Goal: Find specific page/section: Find specific page/section

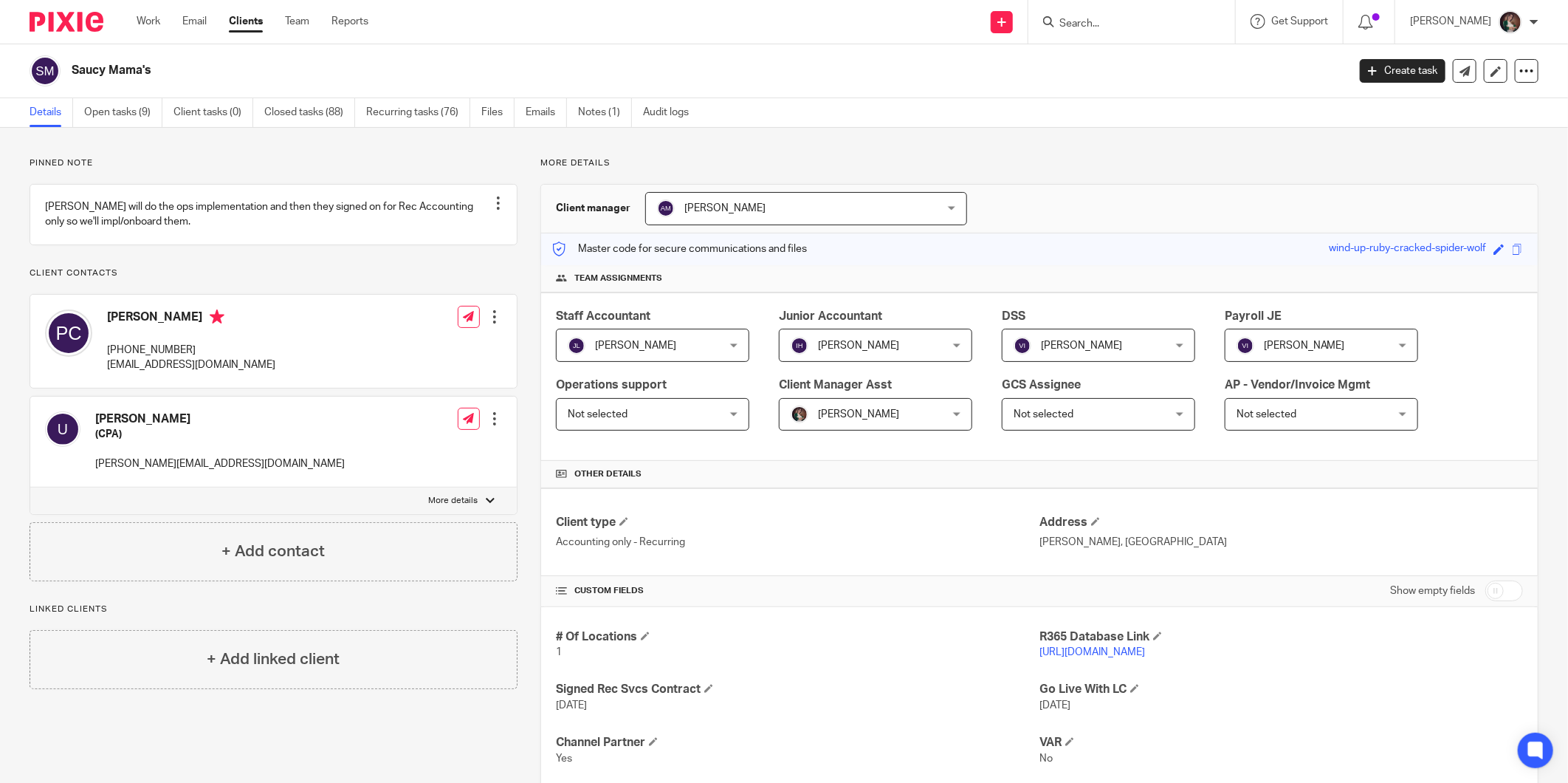
click at [1080, 650] on link "https://saucymama.restaurant365.com" at bounding box center [1092, 652] width 106 height 10
click at [1124, 33] on div at bounding box center [1132, 22] width 207 height 44
click at [1119, 25] on input "Search" at bounding box center [1124, 24] width 133 height 14
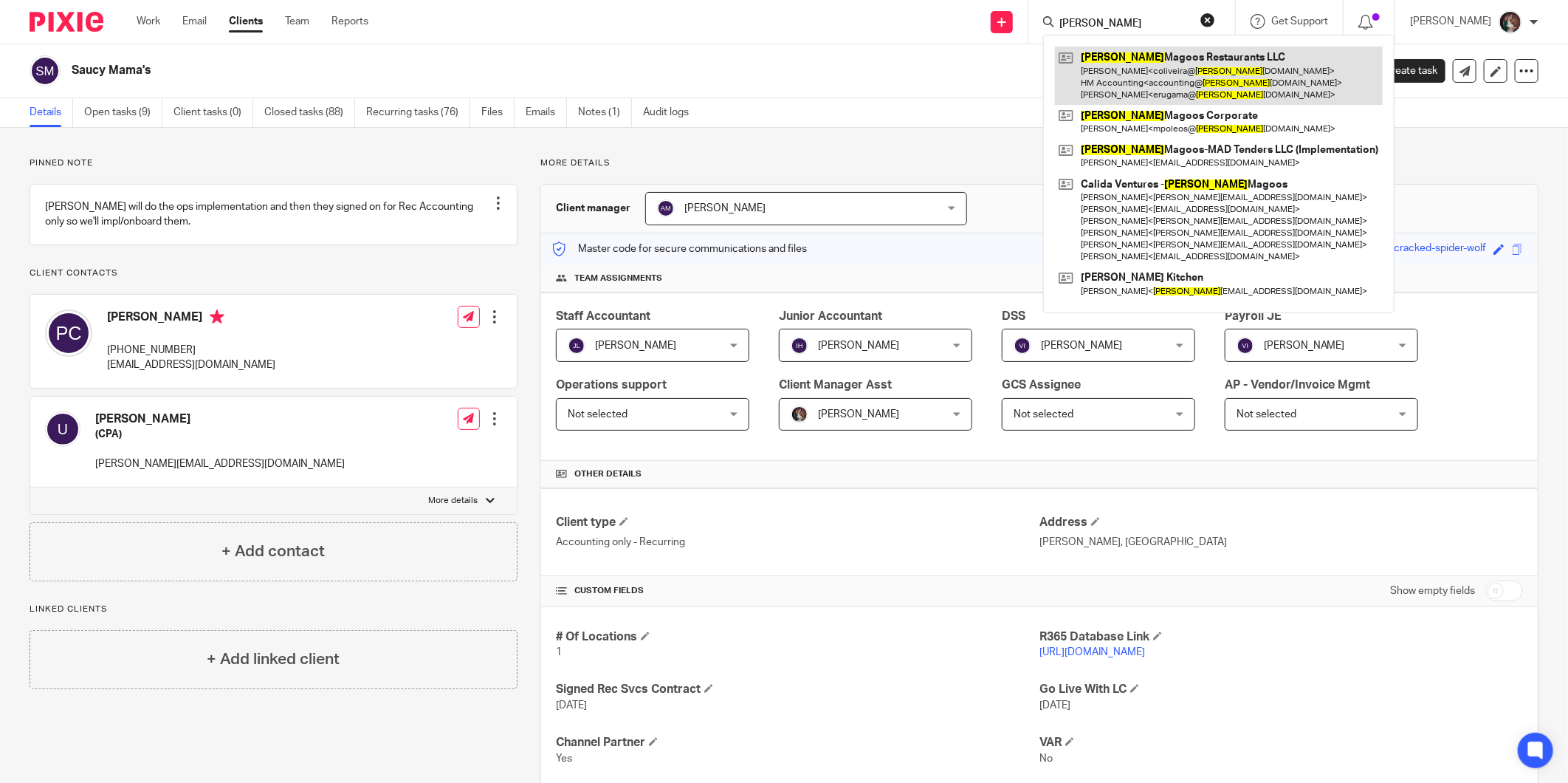
type input "huey"
click at [1153, 53] on link at bounding box center [1219, 75] width 328 height 58
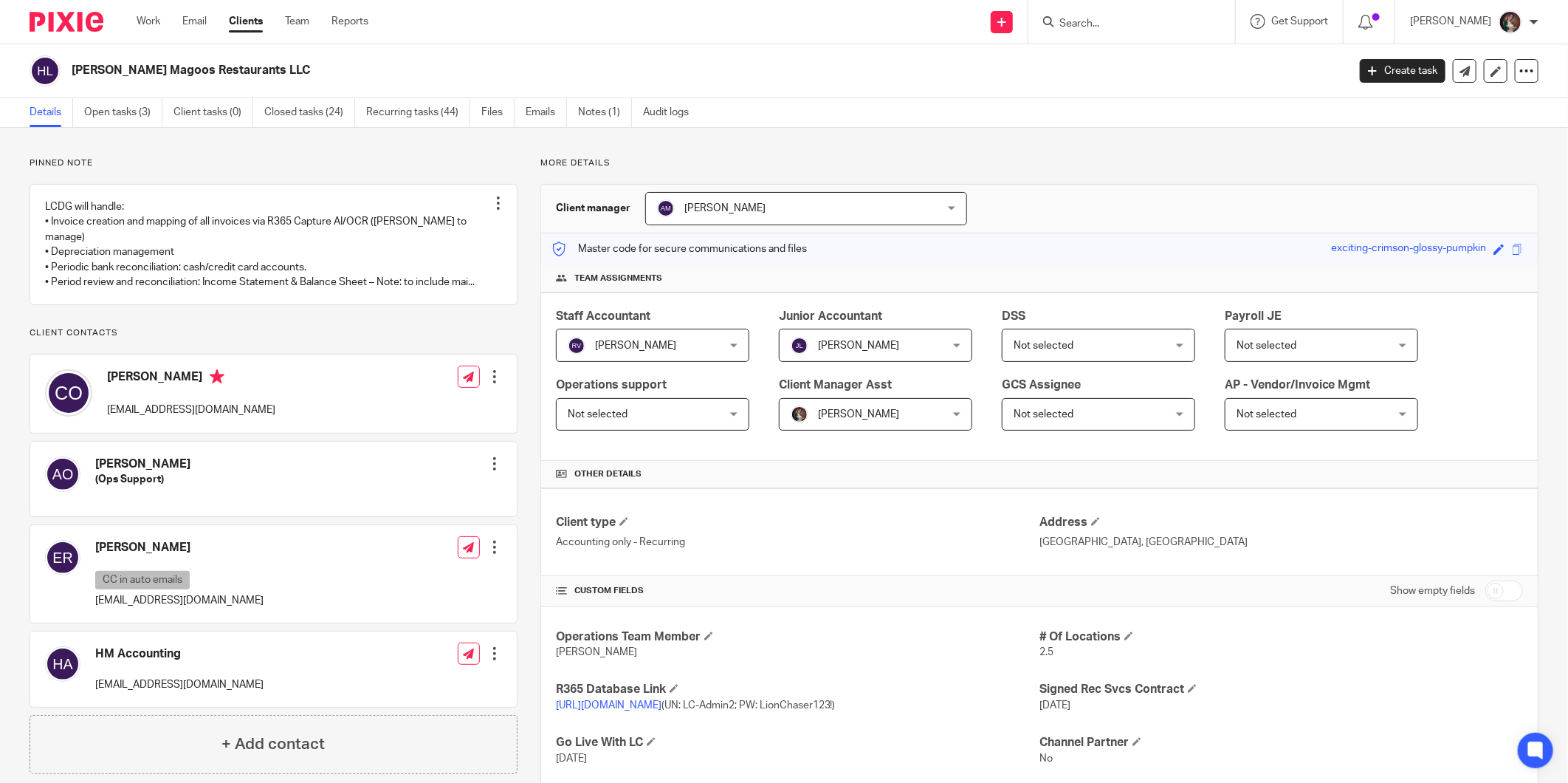
click at [1101, 22] on input "Search" at bounding box center [1124, 24] width 133 height 14
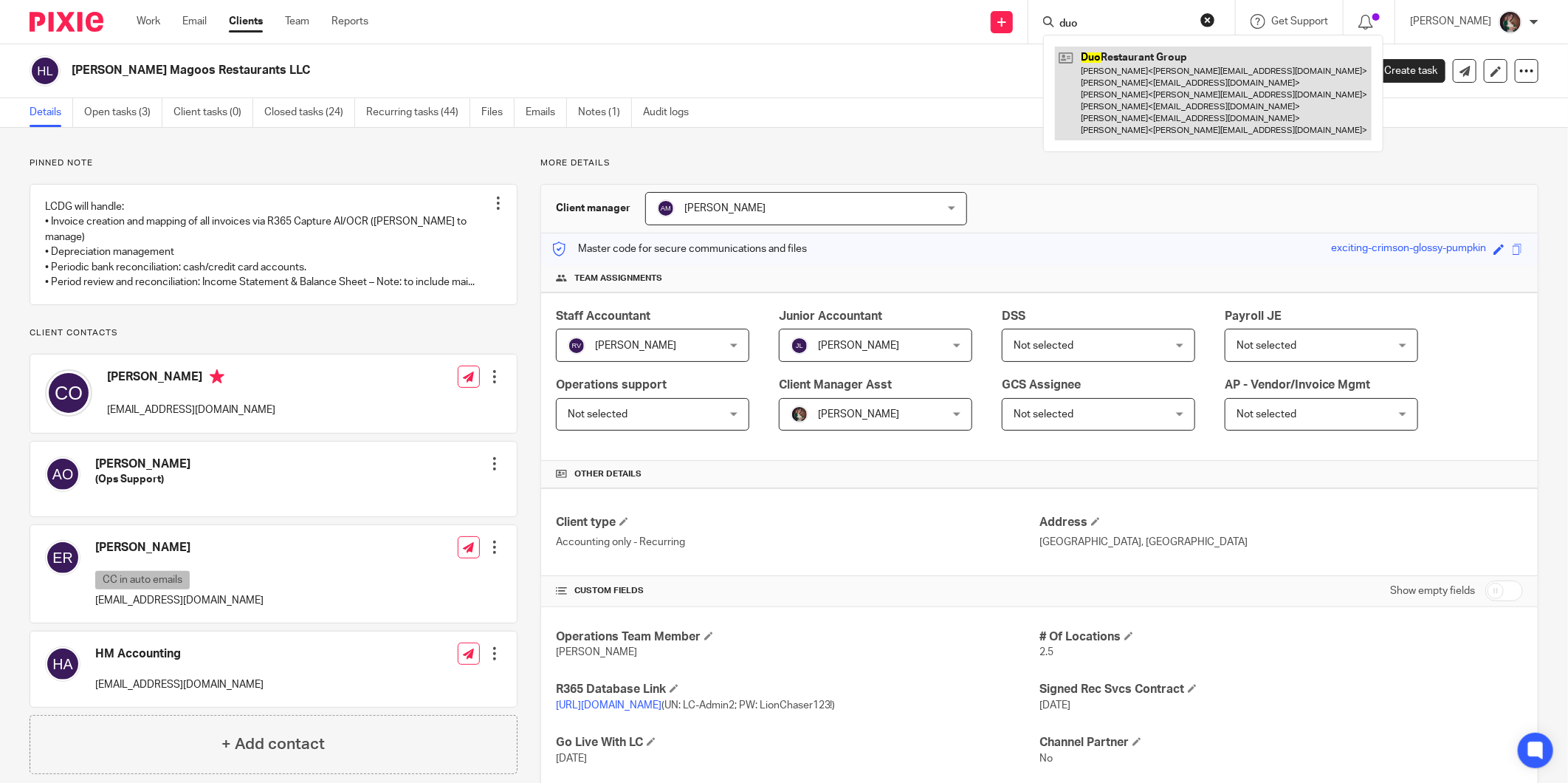
type input "duo"
click at [1122, 69] on link at bounding box center [1214, 93] width 317 height 94
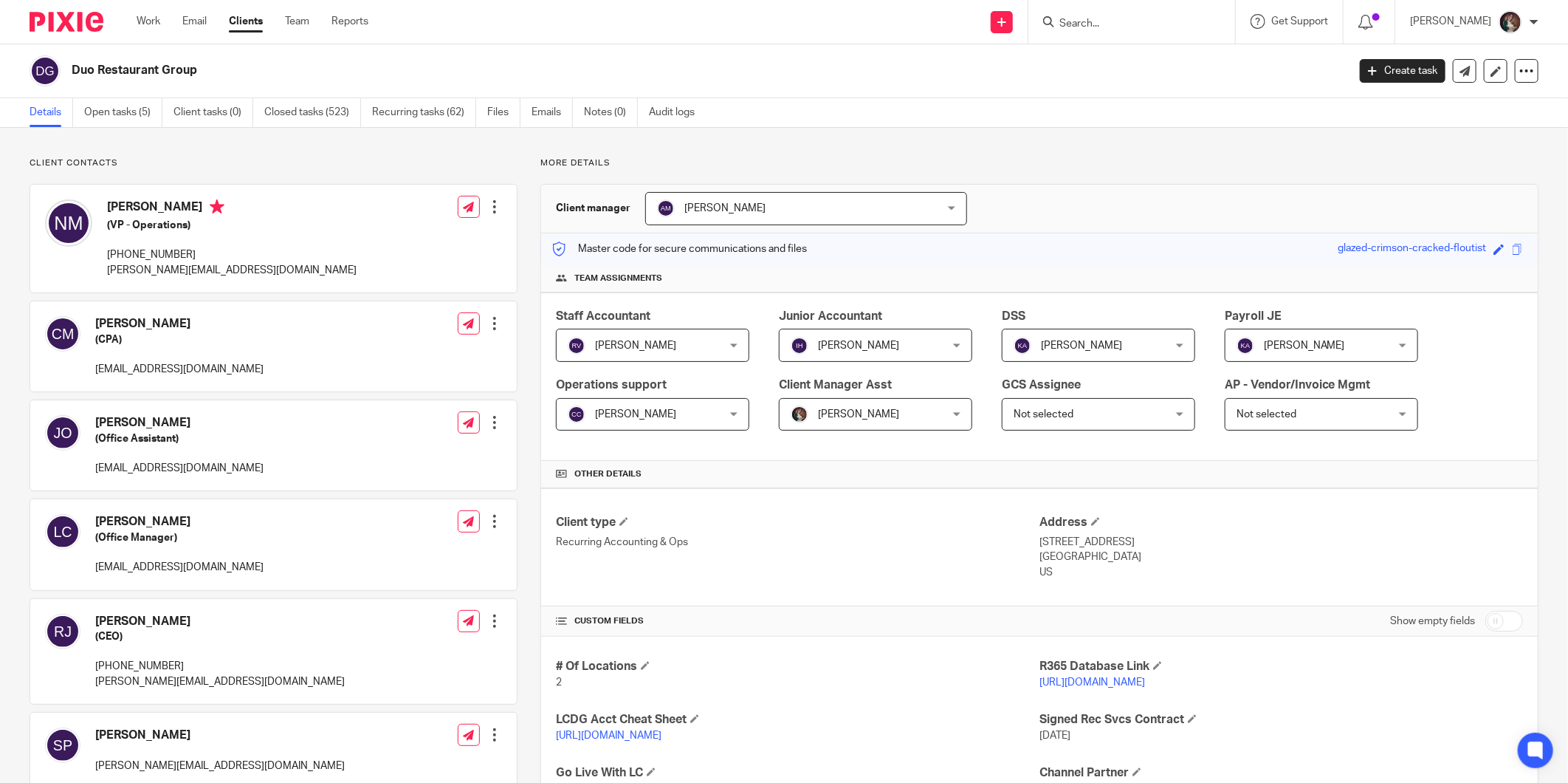
click at [1145, 15] on form at bounding box center [1136, 22] width 157 height 18
click at [1133, 25] on input "Search" at bounding box center [1124, 24] width 133 height 14
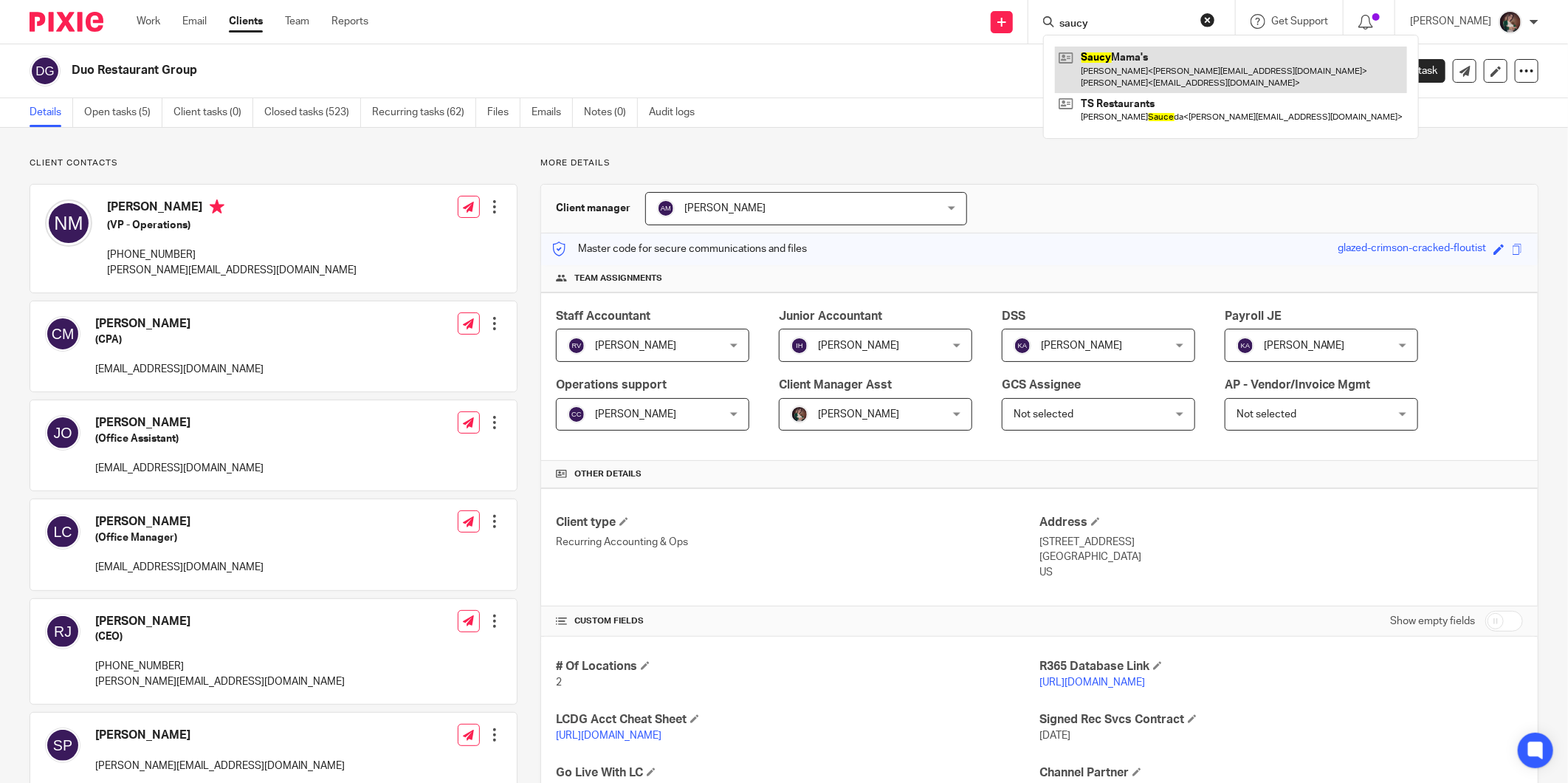
type input "saucy"
click at [1157, 61] on link at bounding box center [1231, 69] width 352 height 45
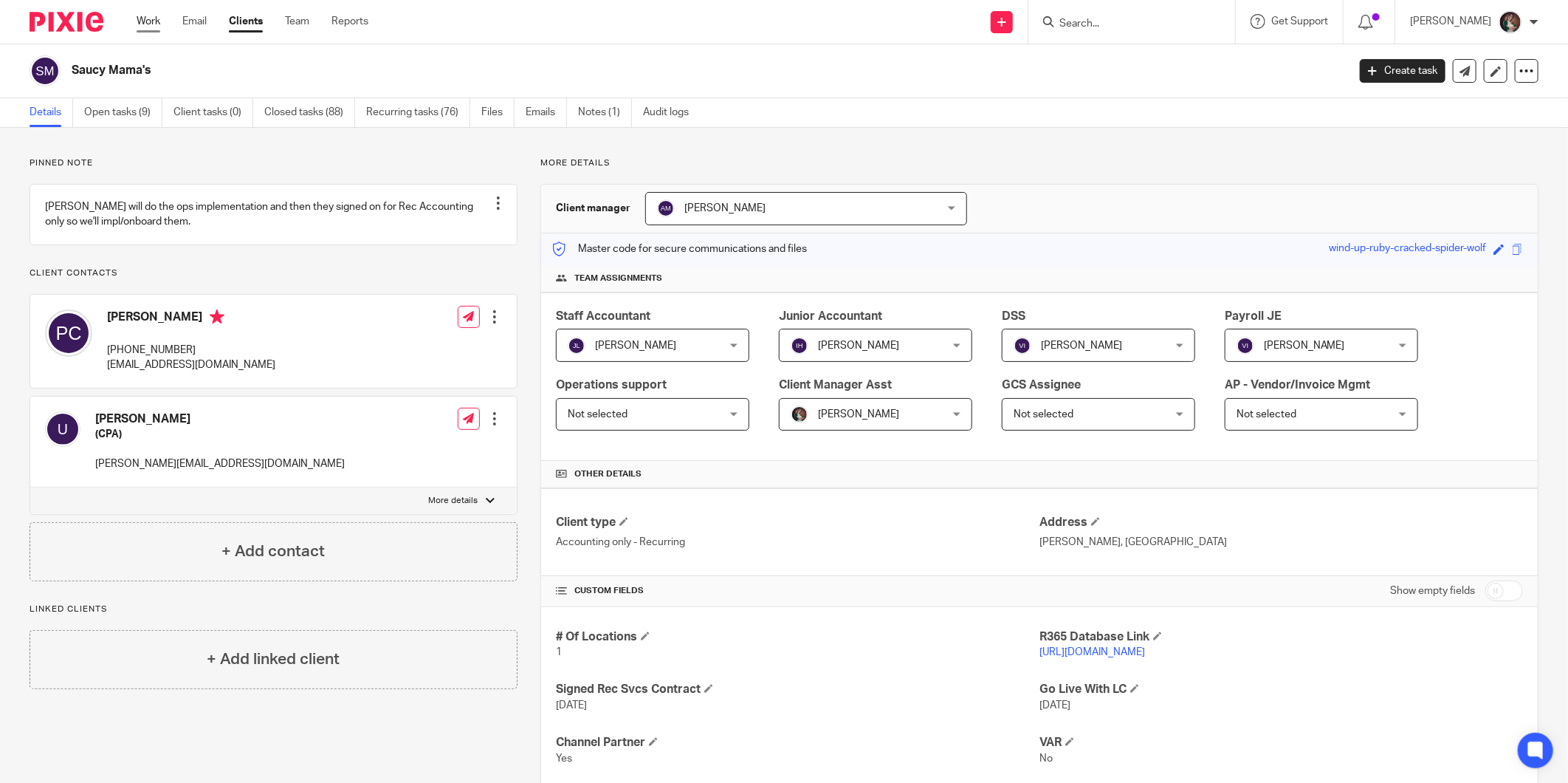
click at [157, 16] on link "Work" at bounding box center [149, 22] width 24 height 15
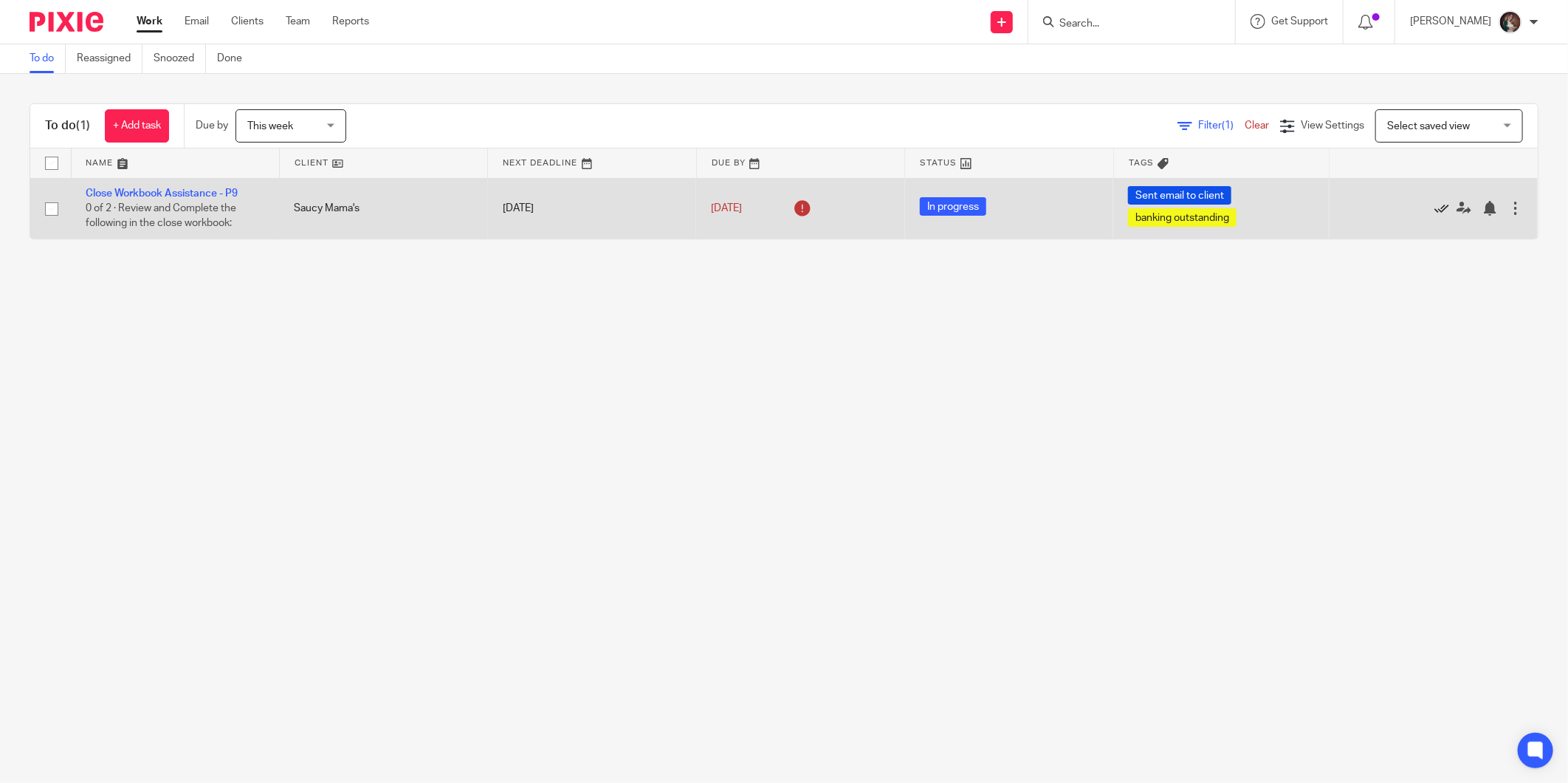
click at [1434, 205] on icon at bounding box center [1441, 208] width 15 height 15
